Goal: Task Accomplishment & Management: Complete application form

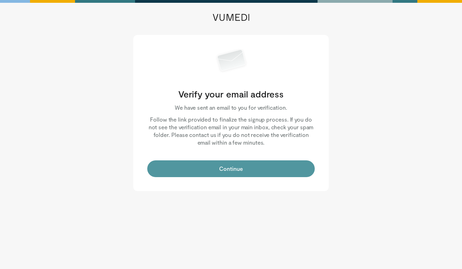
click at [241, 166] on button "Continue" at bounding box center [231, 168] width 168 height 17
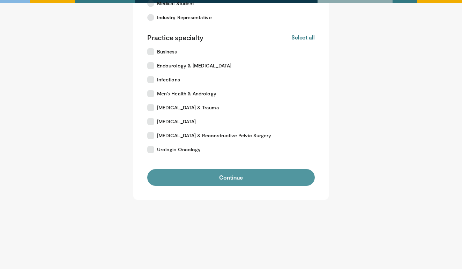
scroll to position [108, 0]
click at [234, 176] on button "Continue" at bounding box center [231, 177] width 168 height 17
click at [229, 176] on button "Continue" at bounding box center [231, 177] width 168 height 17
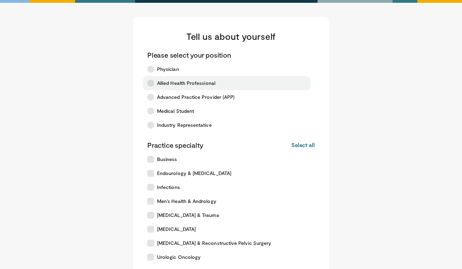
scroll to position [0, 0]
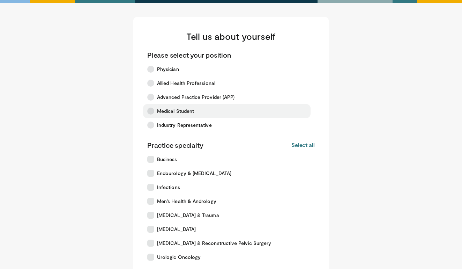
click at [182, 109] on span "Medical Student" at bounding box center [175, 111] width 37 height 7
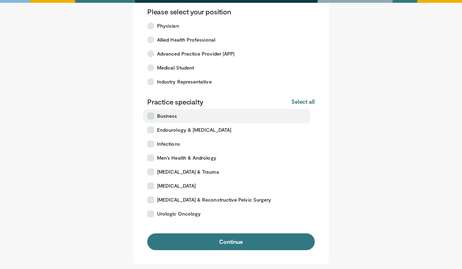
scroll to position [45, 0]
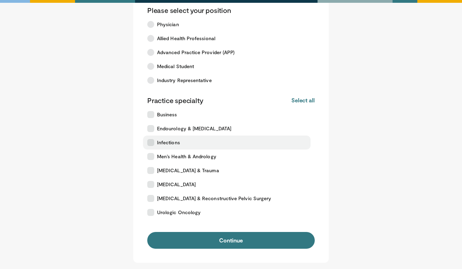
click at [178, 143] on span "Infections" at bounding box center [168, 142] width 23 height 7
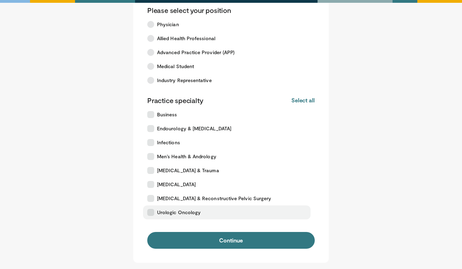
click at [191, 216] on label "Urologic Oncology" at bounding box center [227, 212] width 168 height 14
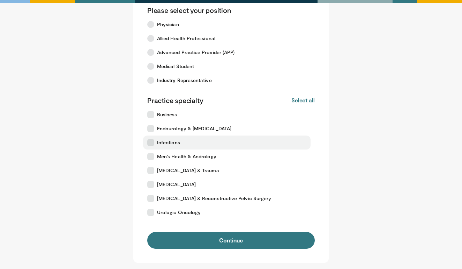
click at [168, 140] on span "Infections" at bounding box center [168, 142] width 23 height 7
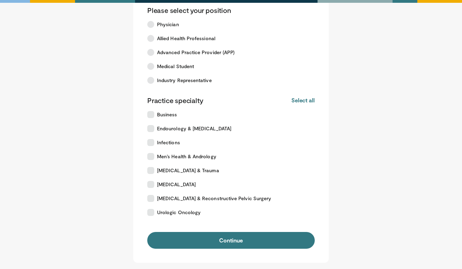
click at [191, 230] on form "Please select your position Physician Allied Health Professional Advanced Pract…" at bounding box center [231, 127] width 168 height 243
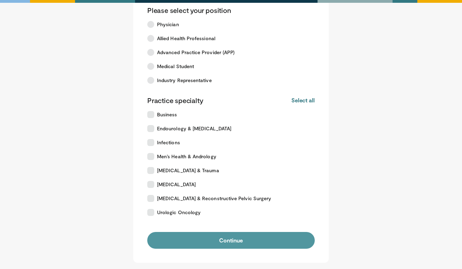
click at [192, 240] on button "Continue" at bounding box center [231, 240] width 168 height 17
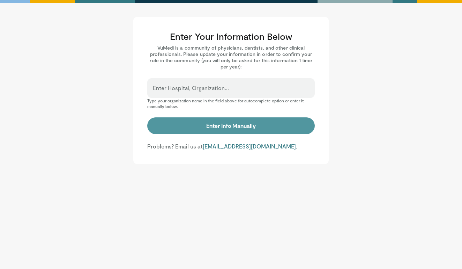
click at [211, 127] on button "Enter Info Manually" at bounding box center [231, 125] width 168 height 17
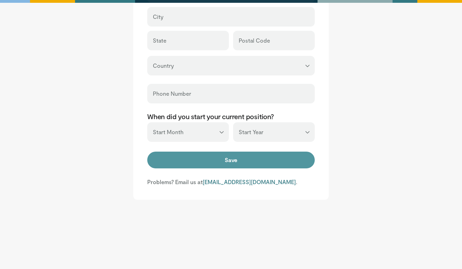
scroll to position [279, 0]
click at [248, 158] on button "Save" at bounding box center [231, 160] width 168 height 17
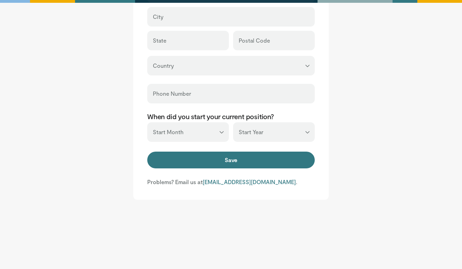
scroll to position [0, 0]
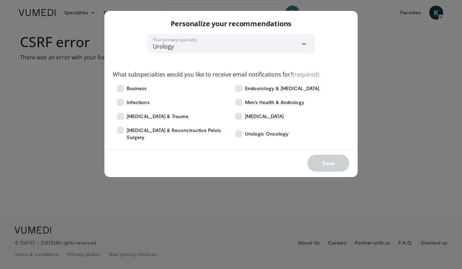
click at [344, 23] on div "Personalize your recommendations" at bounding box center [231, 22] width 254 height 23
click at [414, 71] on div "**********" at bounding box center [231, 134] width 462 height 269
click at [264, 156] on div "Save" at bounding box center [231, 163] width 254 height 28
click at [208, 212] on div "**********" at bounding box center [231, 134] width 462 height 269
